Goal: Use online tool/utility: Utilize a website feature to perform a specific function

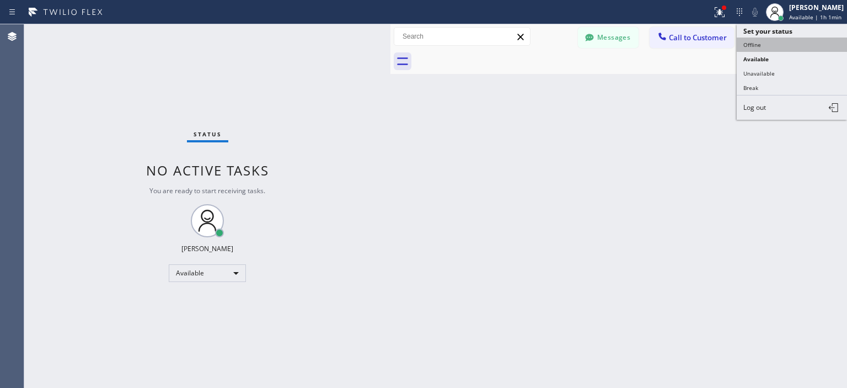
click at [769, 48] on button "Offline" at bounding box center [791, 44] width 110 height 14
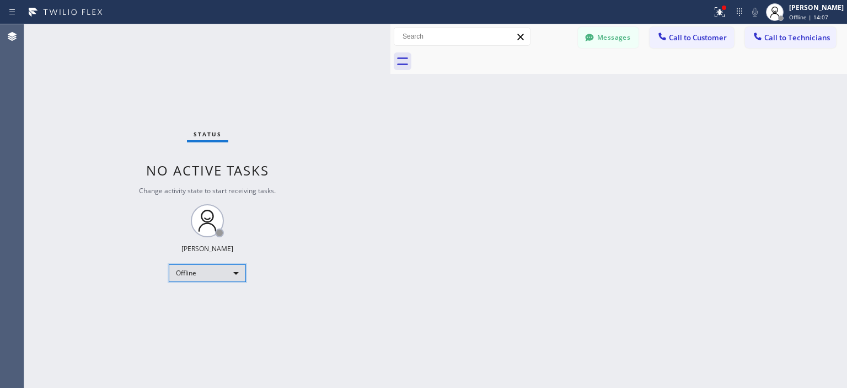
click at [203, 273] on div "Offline" at bounding box center [207, 273] width 77 height 18
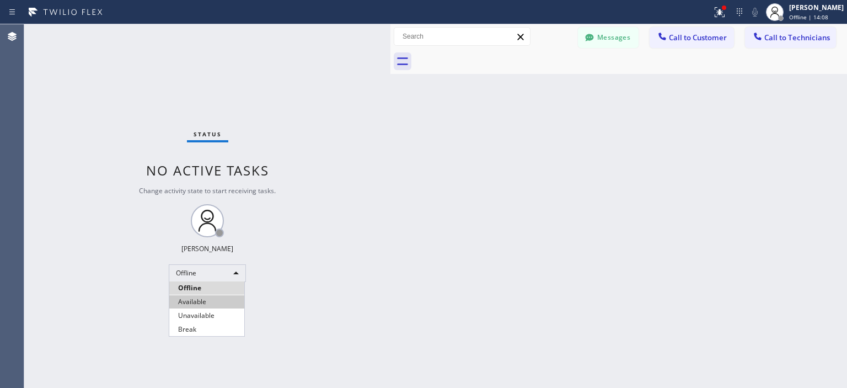
click at [202, 297] on li "Available" at bounding box center [206, 301] width 75 height 13
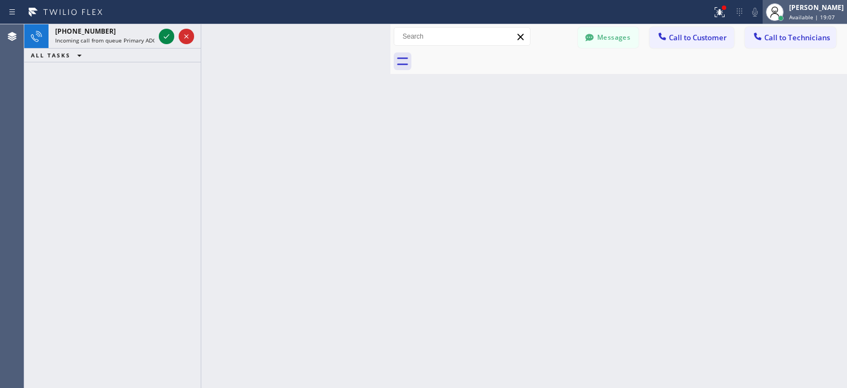
click at [807, 15] on span "Available | 19:07" at bounding box center [812, 17] width 46 height 8
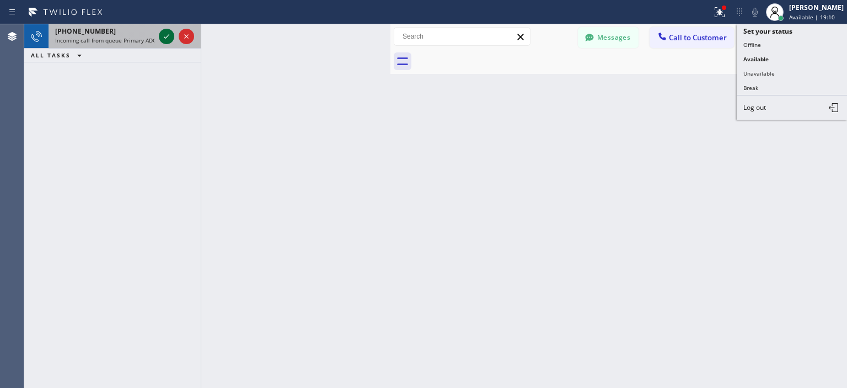
click at [165, 35] on icon at bounding box center [166, 36] width 13 height 13
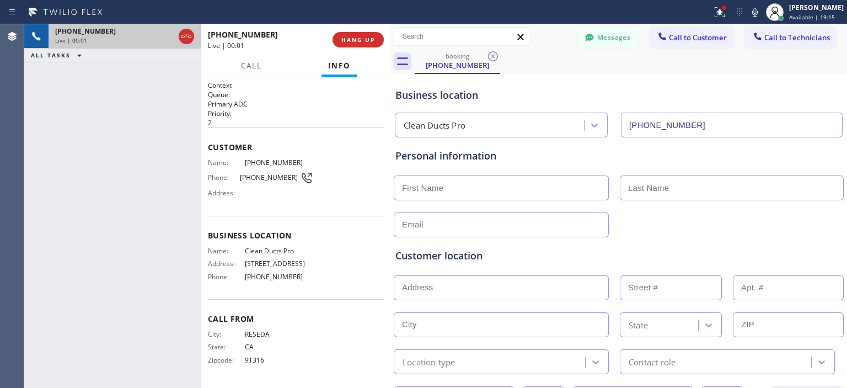
type input "[PHONE_NUMBER]"
click at [244, 71] on button "Call" at bounding box center [251, 65] width 34 height 21
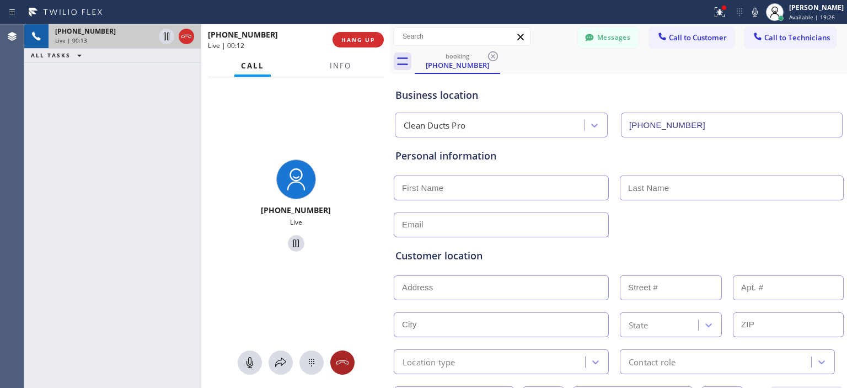
click at [343, 360] on icon at bounding box center [342, 362] width 12 height 4
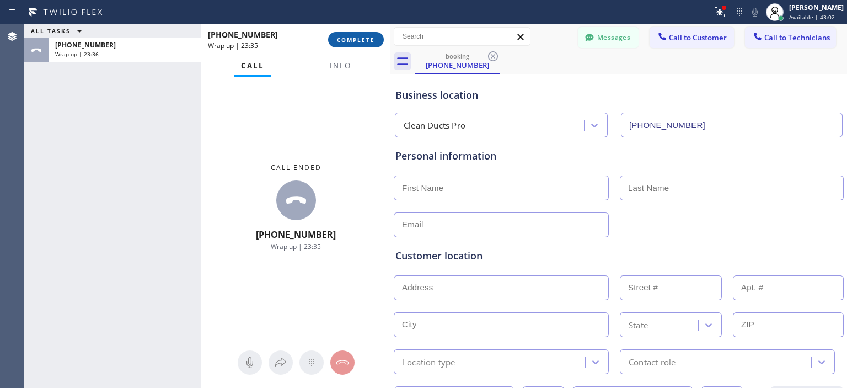
click at [367, 33] on button "COMPLETE" at bounding box center [356, 39] width 56 height 15
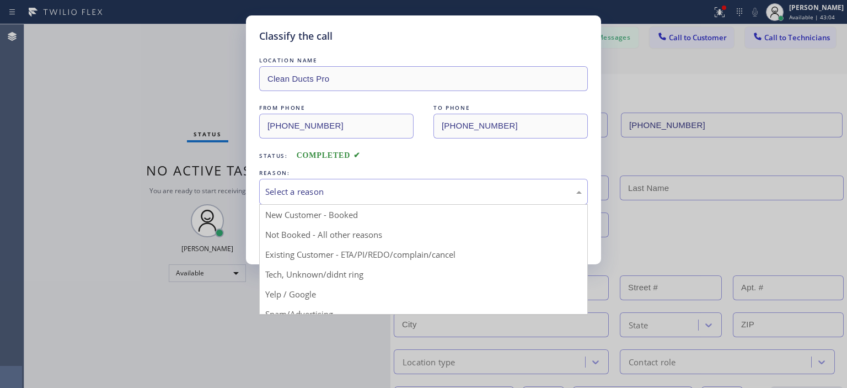
click at [359, 185] on div "Select a reason" at bounding box center [423, 191] width 316 height 13
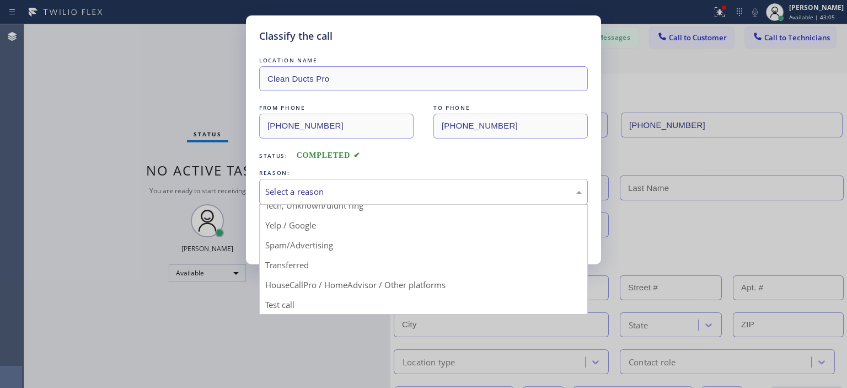
scroll to position [68, 0]
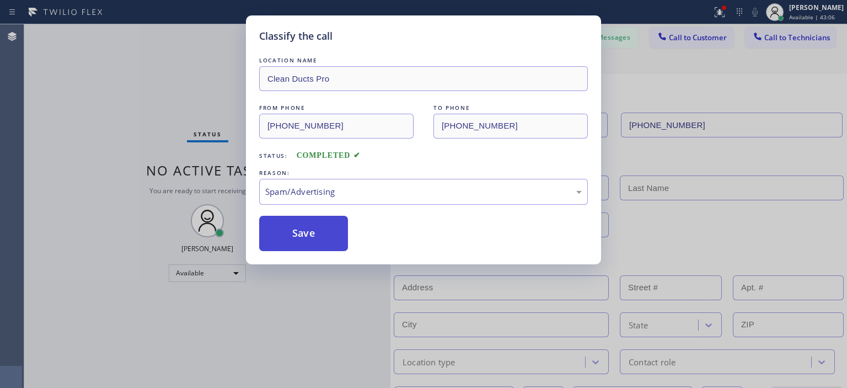
click at [318, 236] on button "Save" at bounding box center [303, 233] width 89 height 35
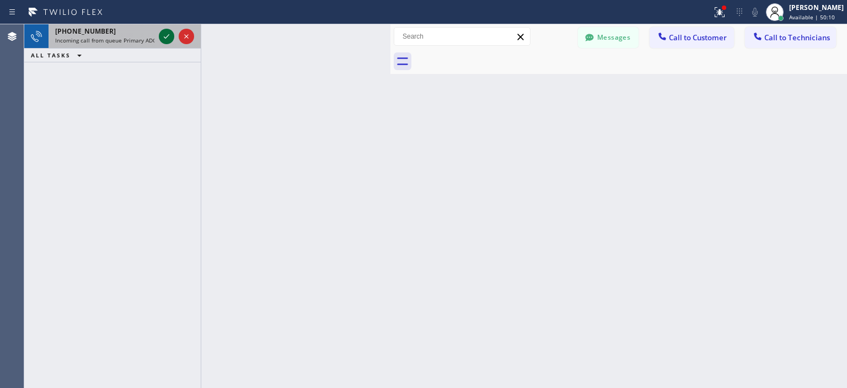
click at [168, 37] on icon at bounding box center [166, 36] width 13 height 13
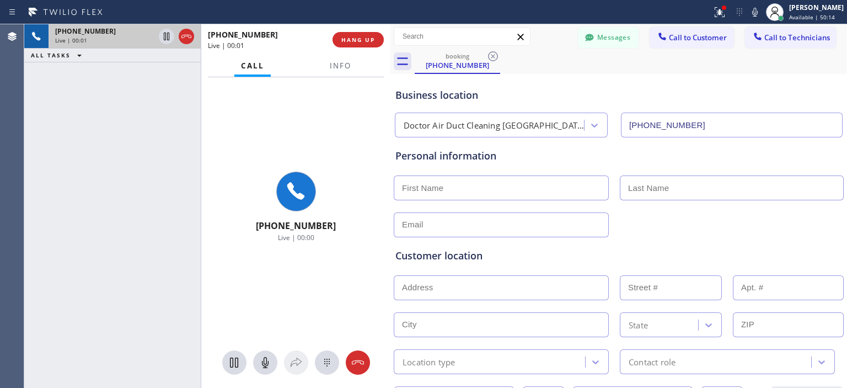
type input "[PHONE_NUMBER]"
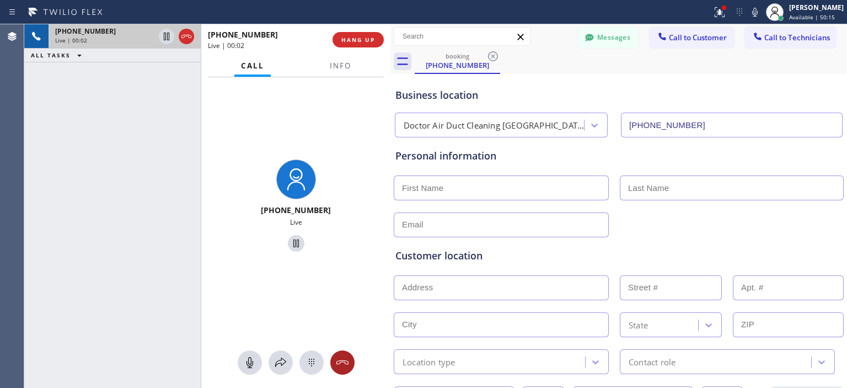
click at [337, 363] on icon at bounding box center [342, 362] width 13 height 13
